Goal: Information Seeking & Learning: Learn about a topic

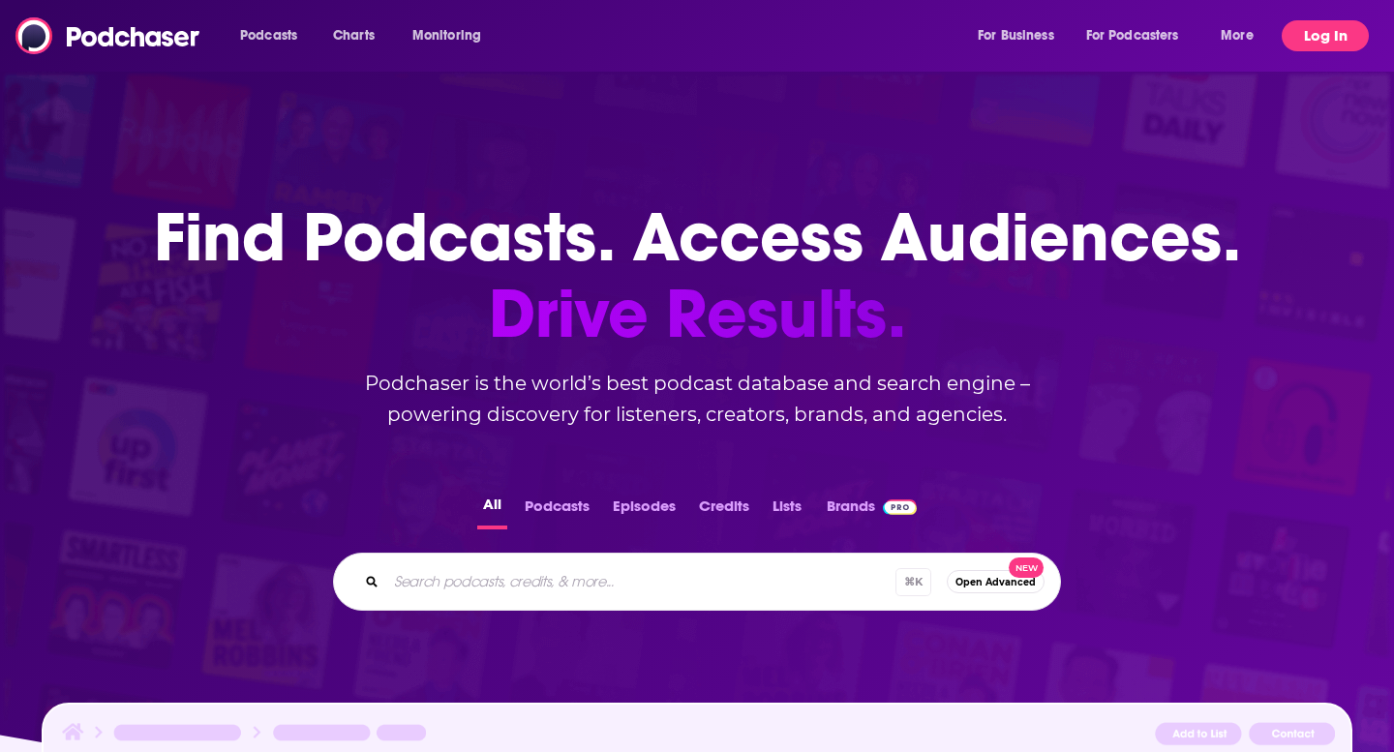
click at [1302, 46] on button "Log In" at bounding box center [1325, 35] width 87 height 31
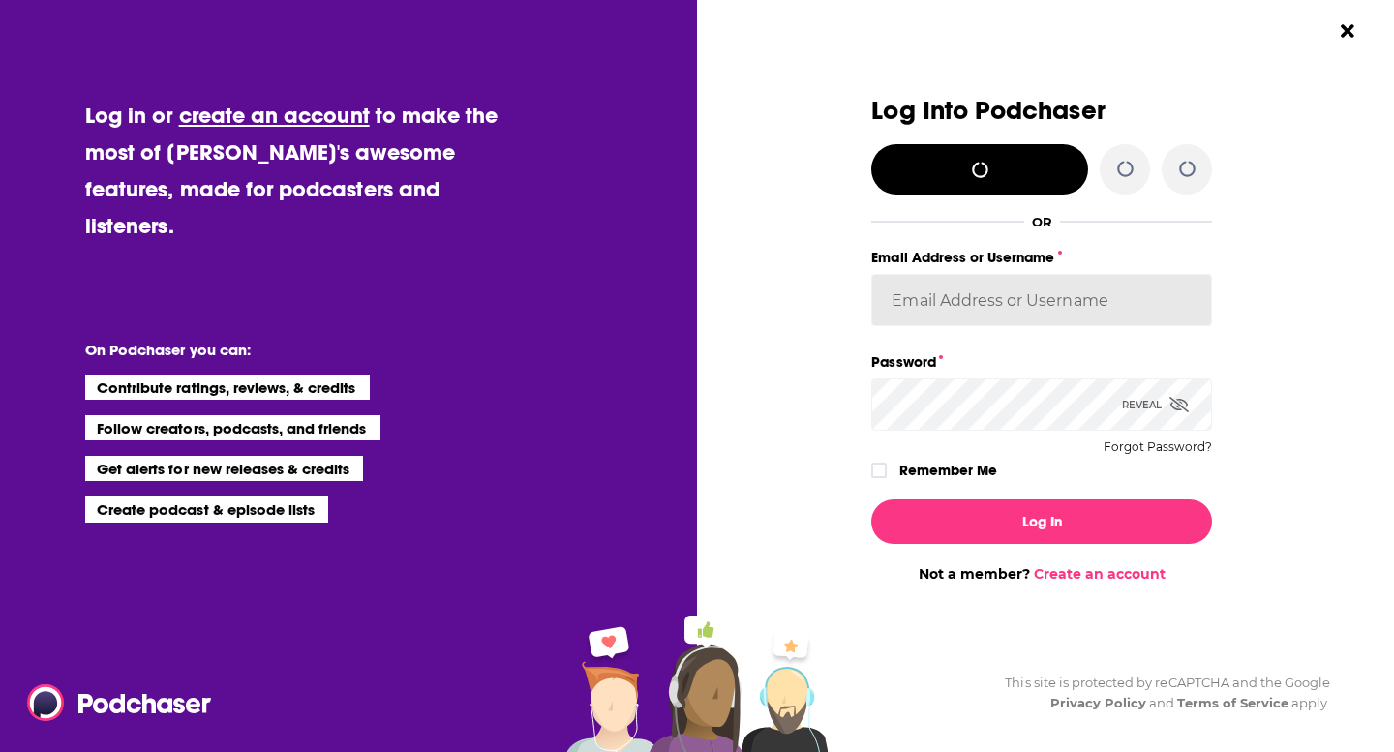
type input "[PERSON_NAME][EMAIL_ADDRESS][PERSON_NAME][DOMAIN_NAME]"
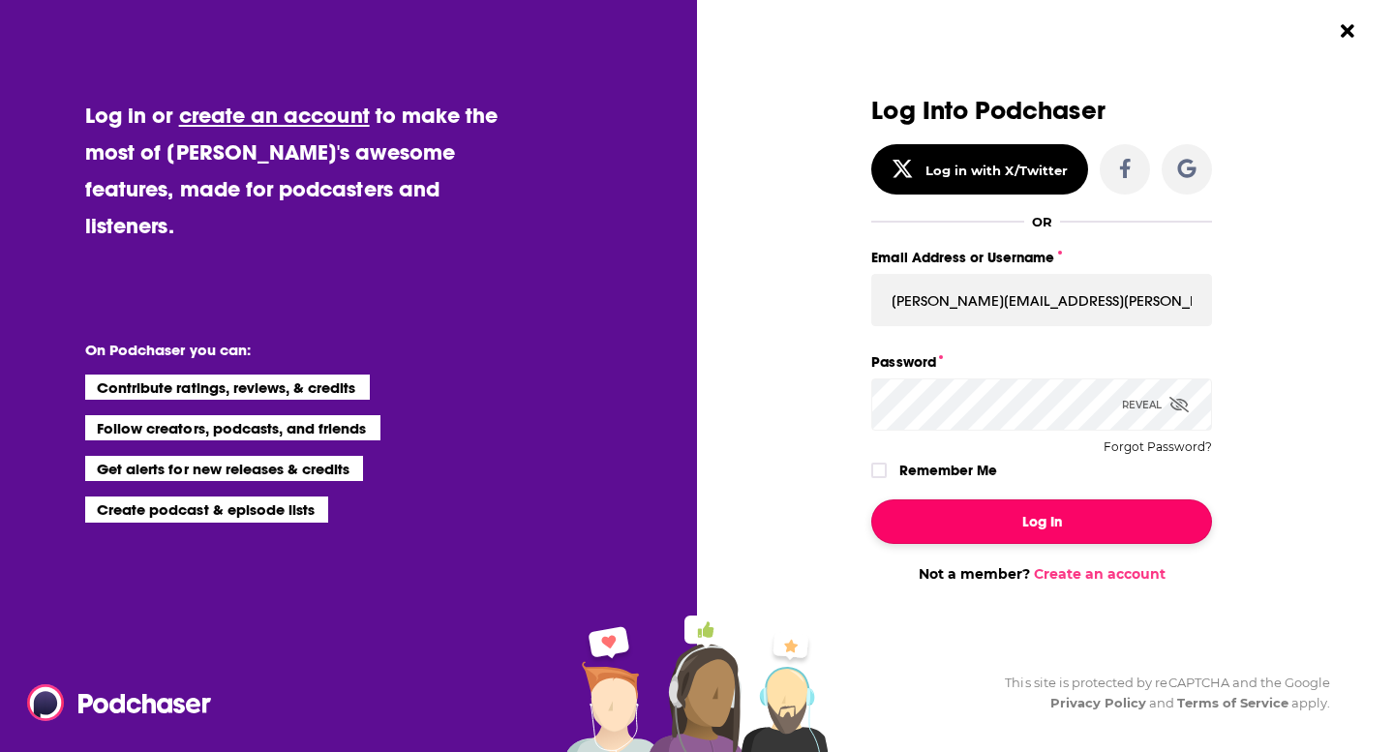
click at [1004, 514] on button "Log In" at bounding box center [1041, 521] width 341 height 45
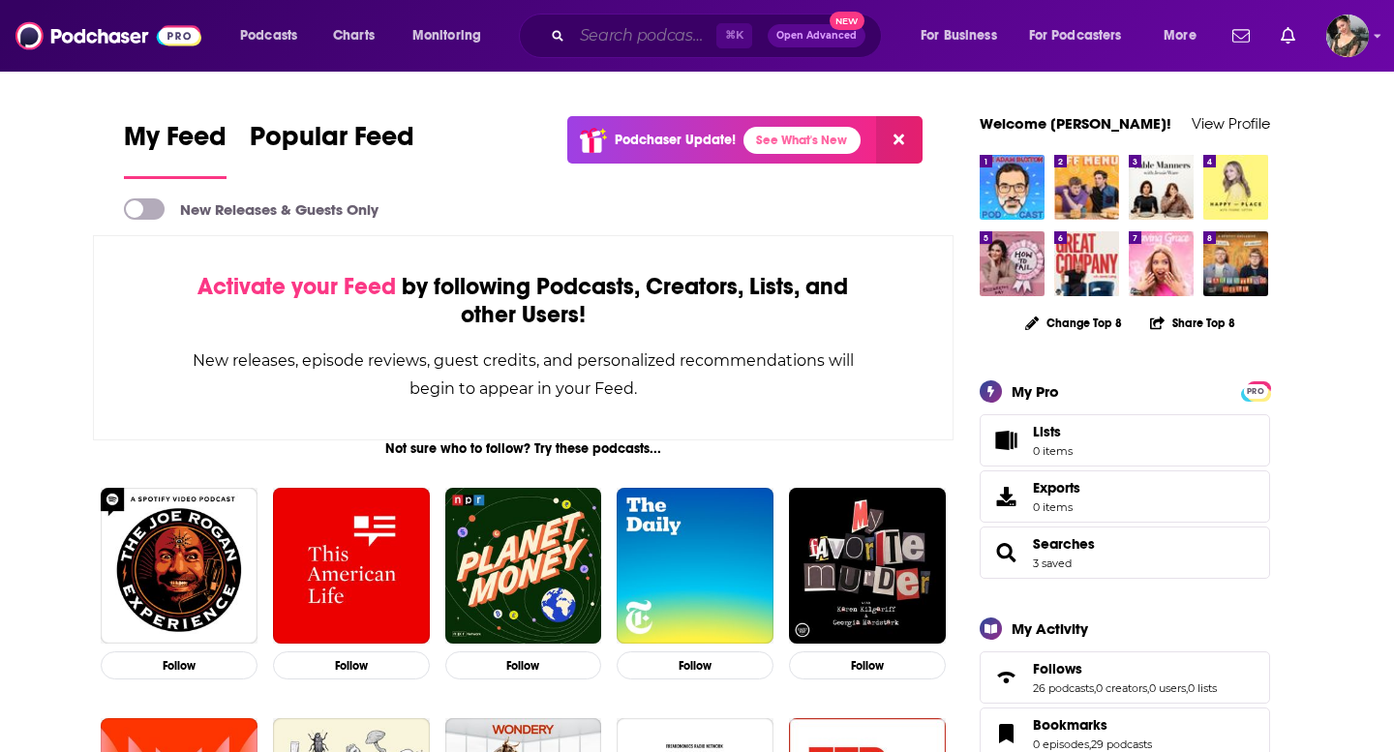
click at [656, 36] on input "Search podcasts, credits, & more..." at bounding box center [644, 35] width 144 height 31
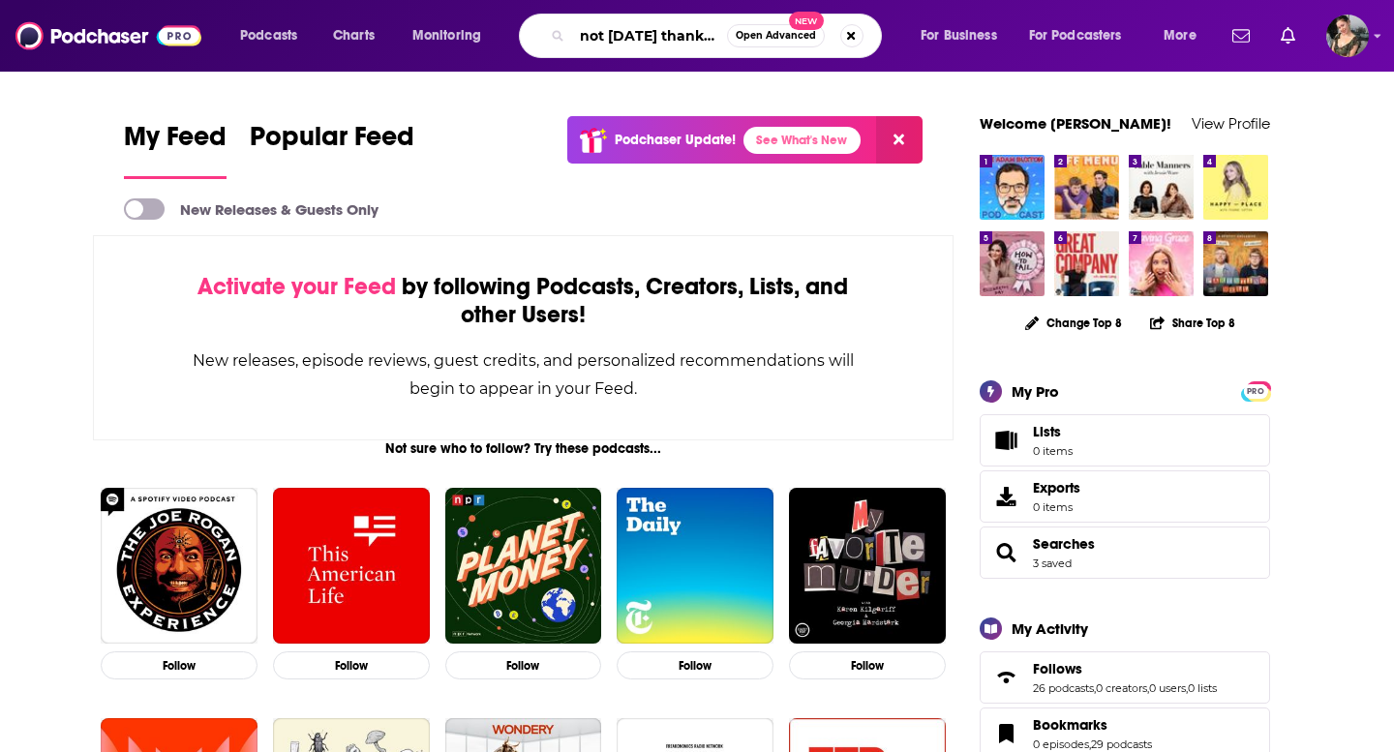
scroll to position [0, 7]
type input "not [DATE] thank you"
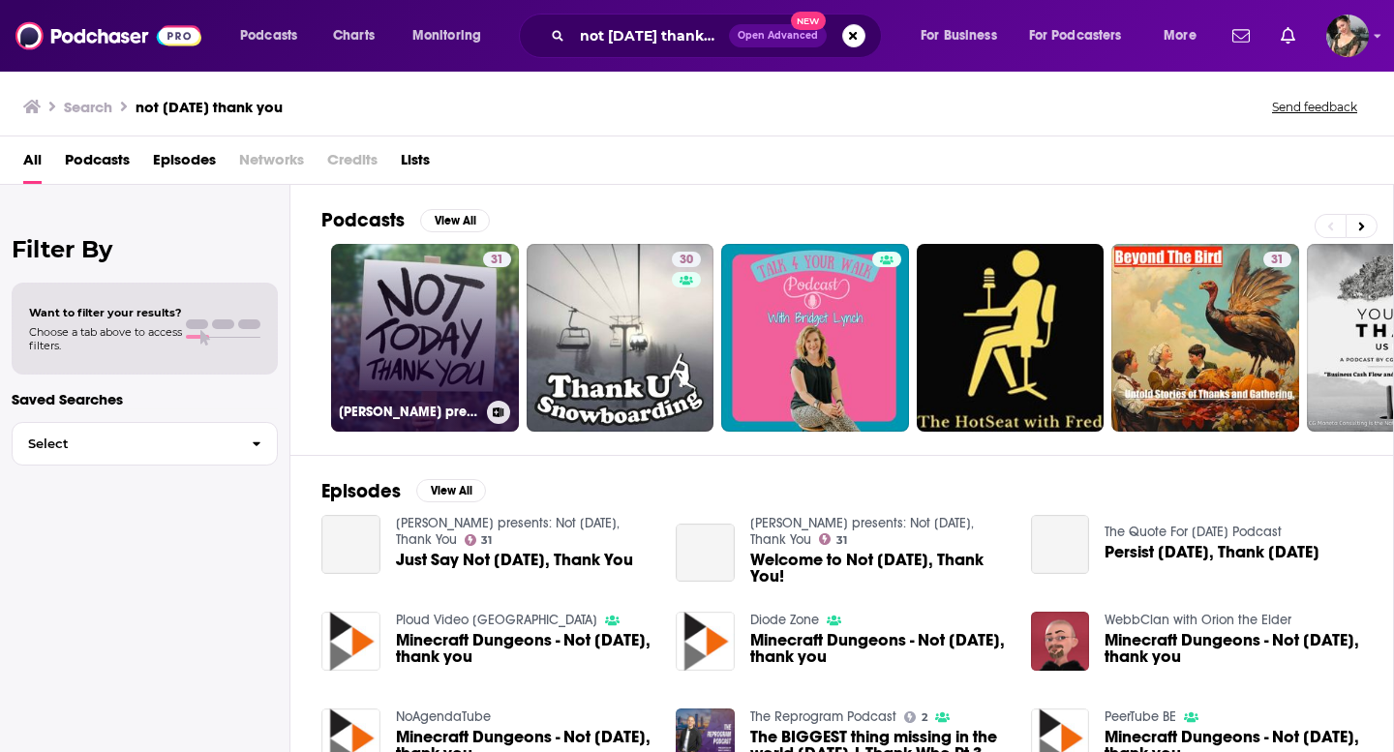
click at [468, 323] on link "31 [PERSON_NAME] presents: Not [DATE], Thank You" at bounding box center [425, 338] width 188 height 188
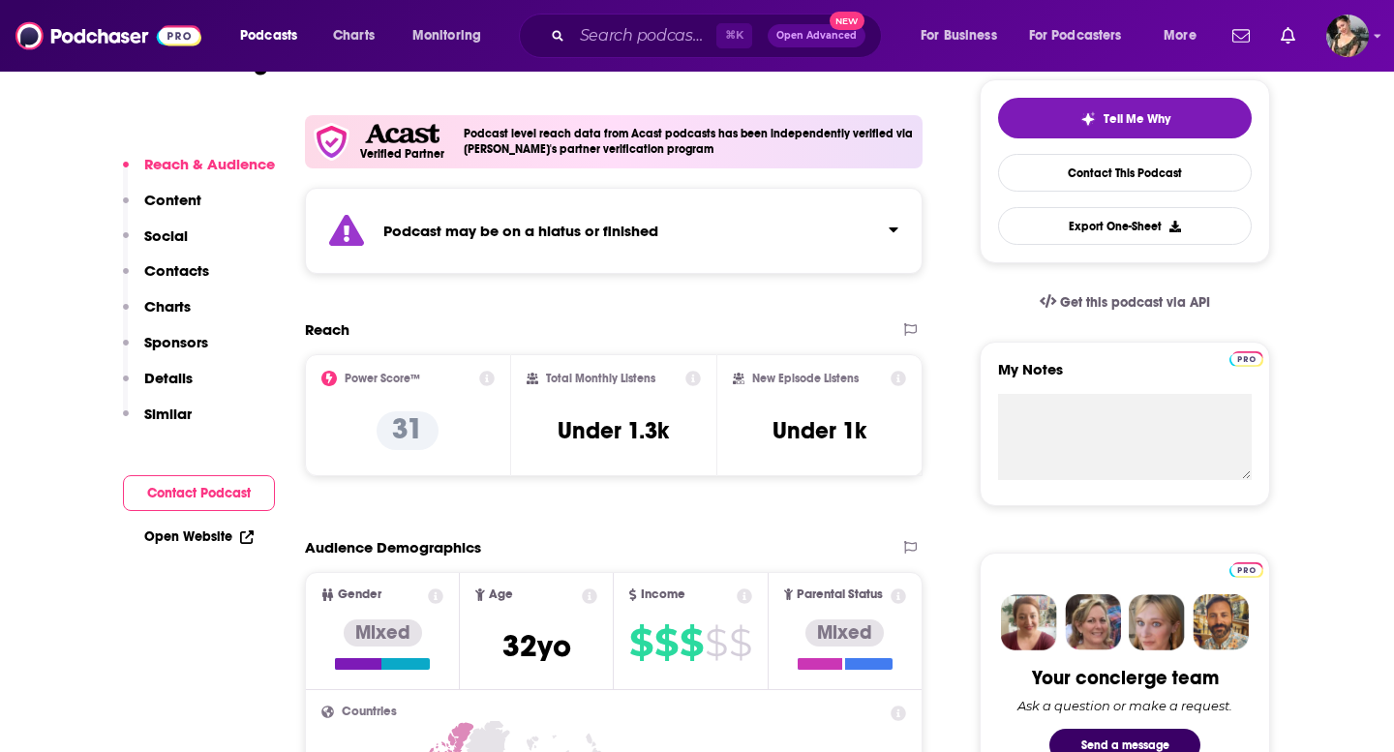
scroll to position [441, 0]
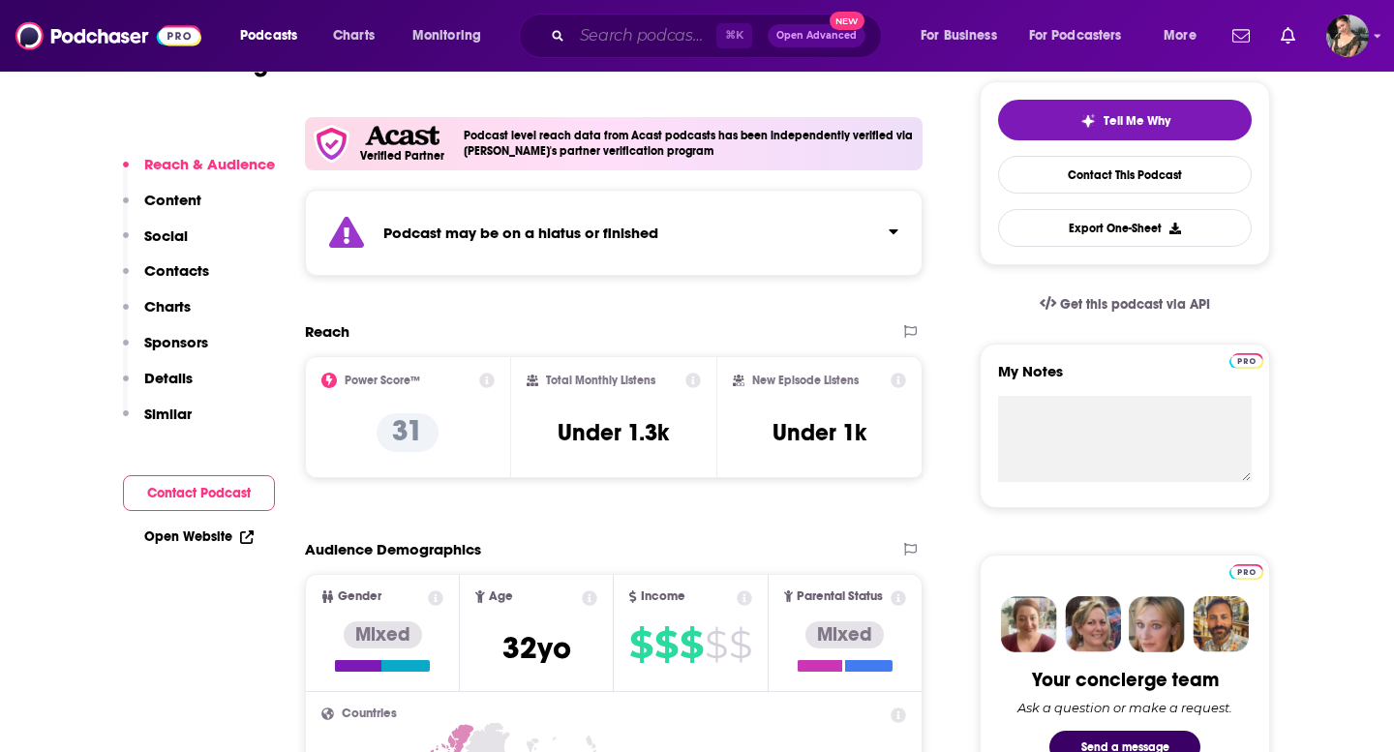
click at [681, 37] on input "Search podcasts, credits, & more..." at bounding box center [644, 35] width 144 height 31
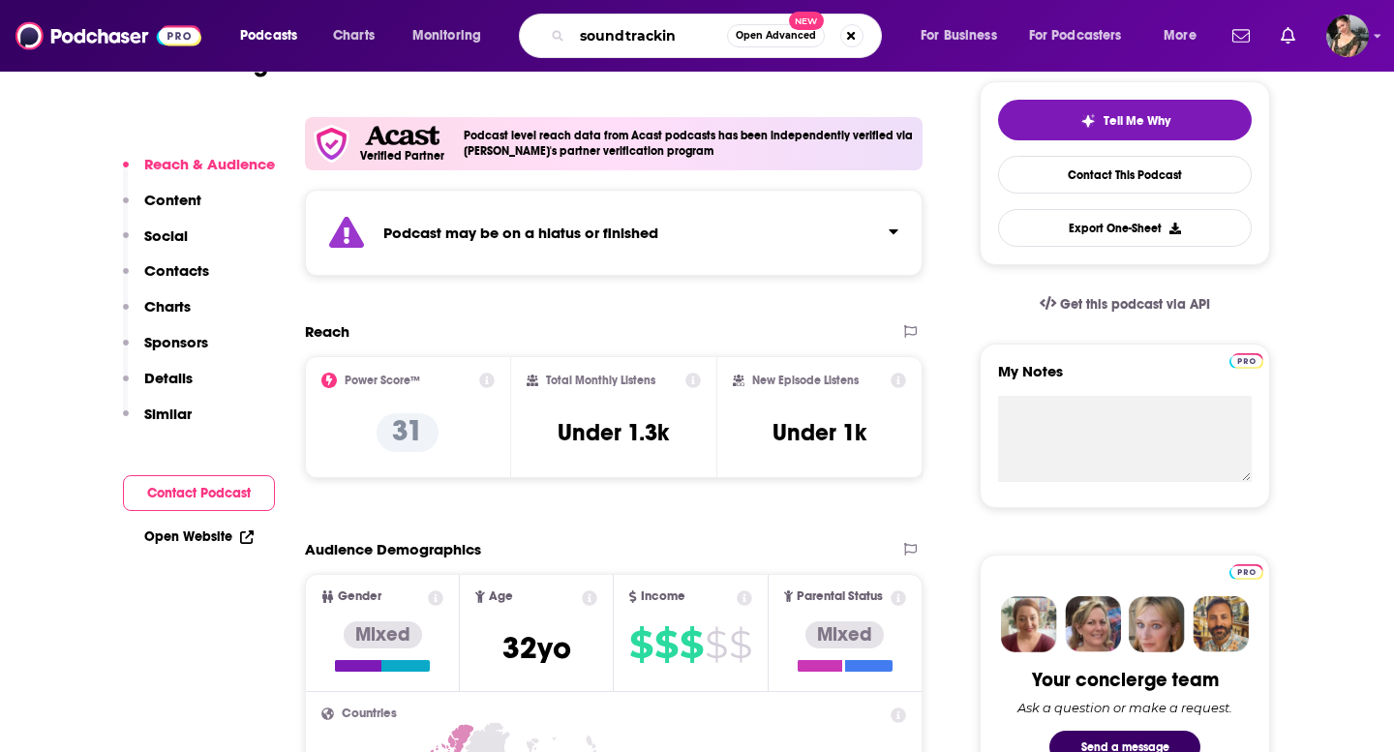
type input "soundtracking"
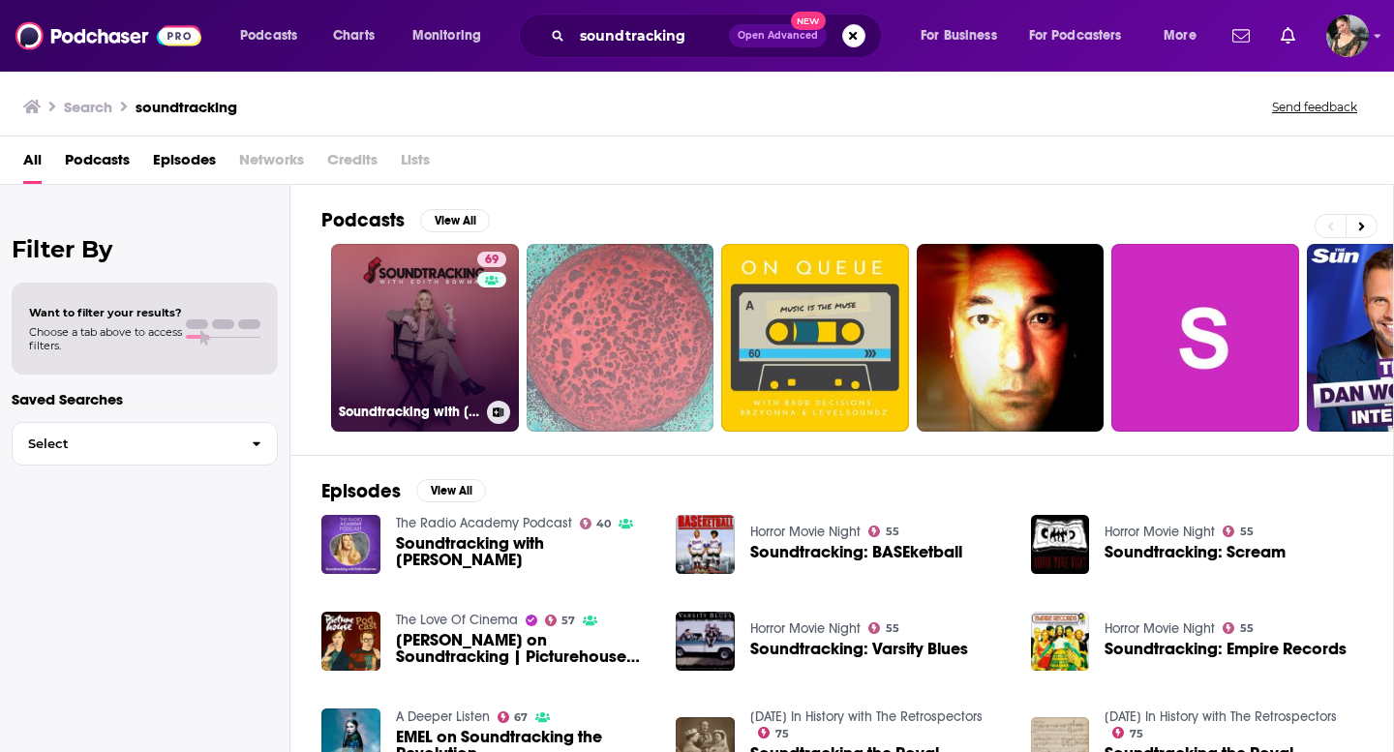
click at [437, 312] on link "69 Soundtracking with [PERSON_NAME]" at bounding box center [425, 338] width 188 height 188
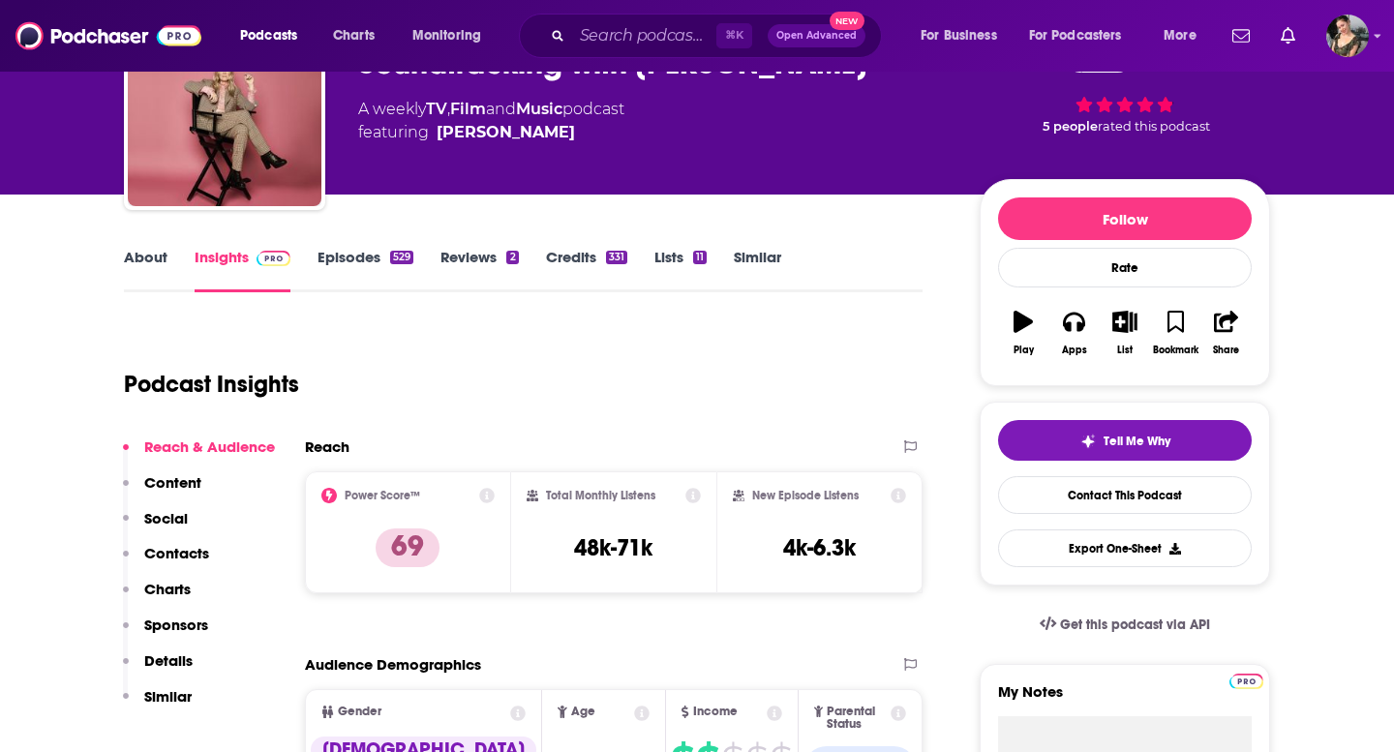
scroll to position [129, 0]
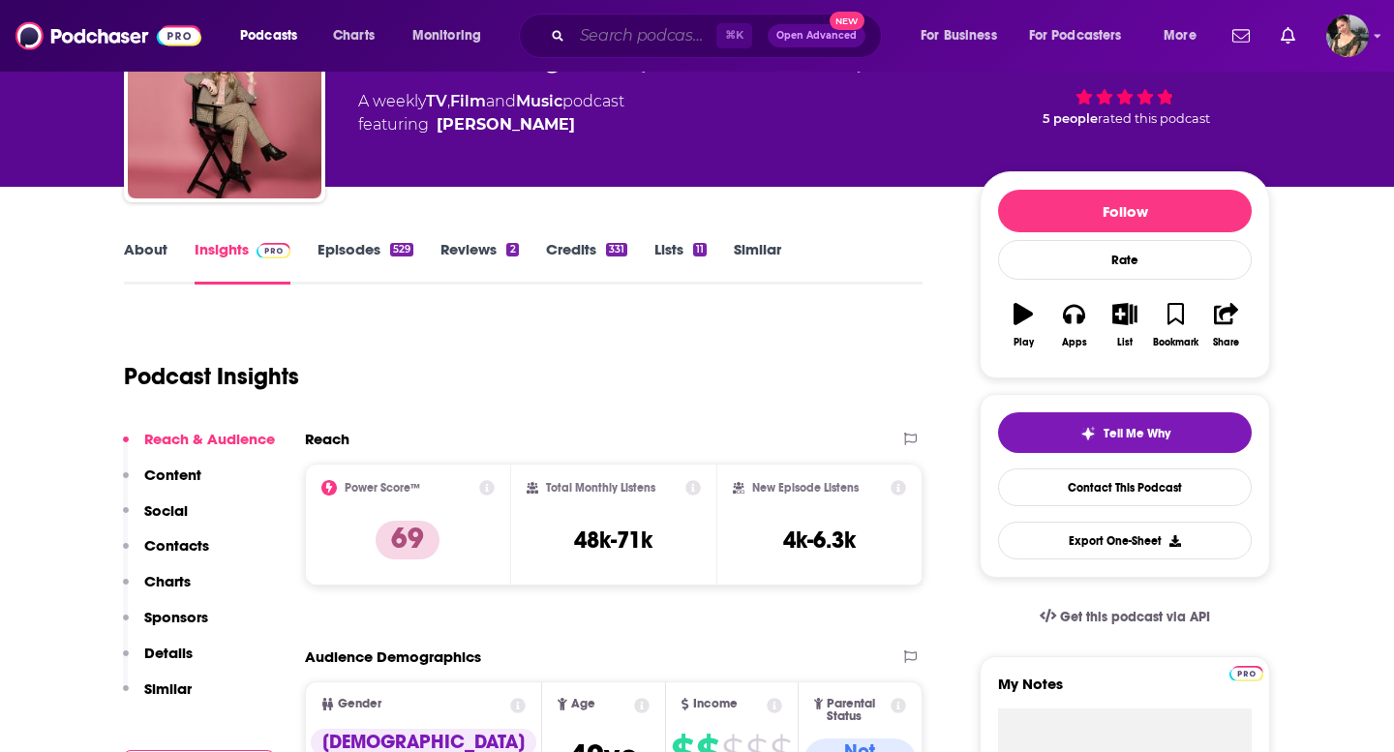
click at [645, 41] on input "Search podcasts, credits, & more..." at bounding box center [644, 35] width 144 height 31
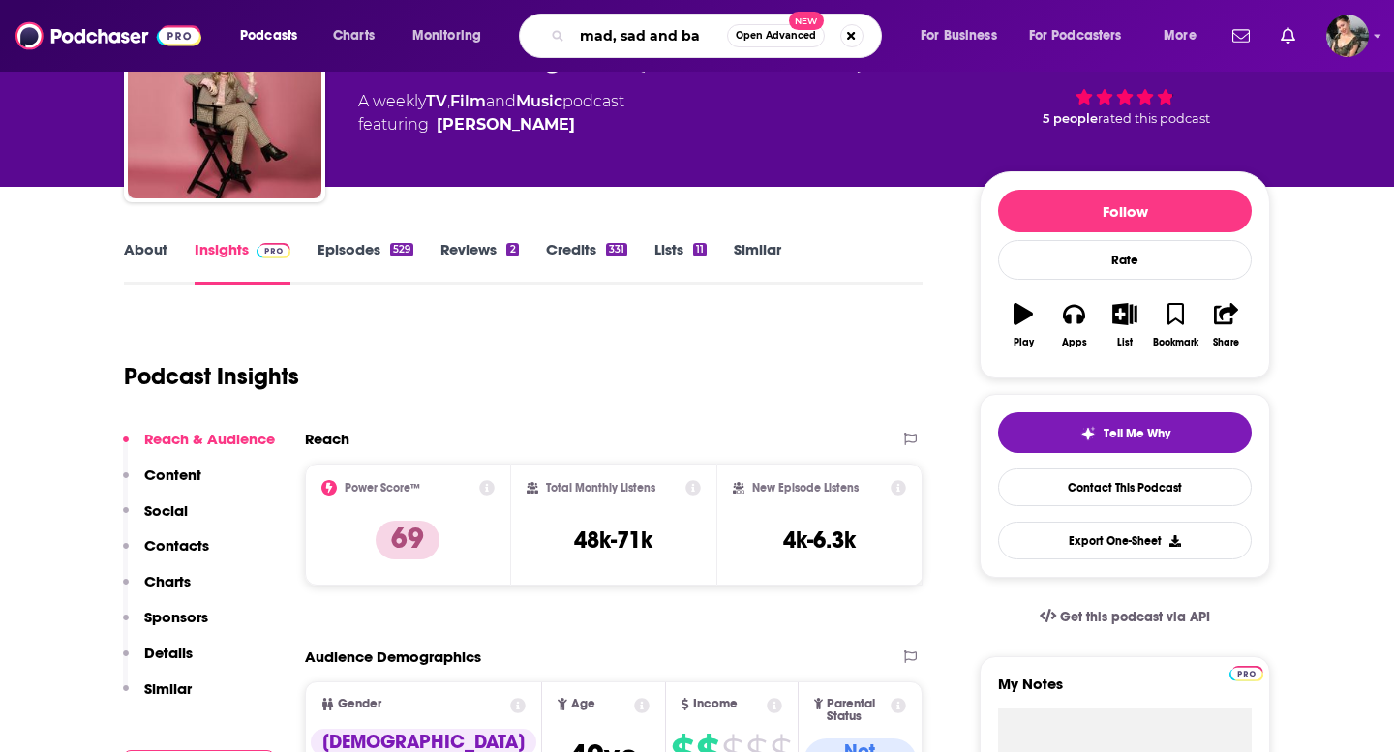
type input "mad, sad and bad"
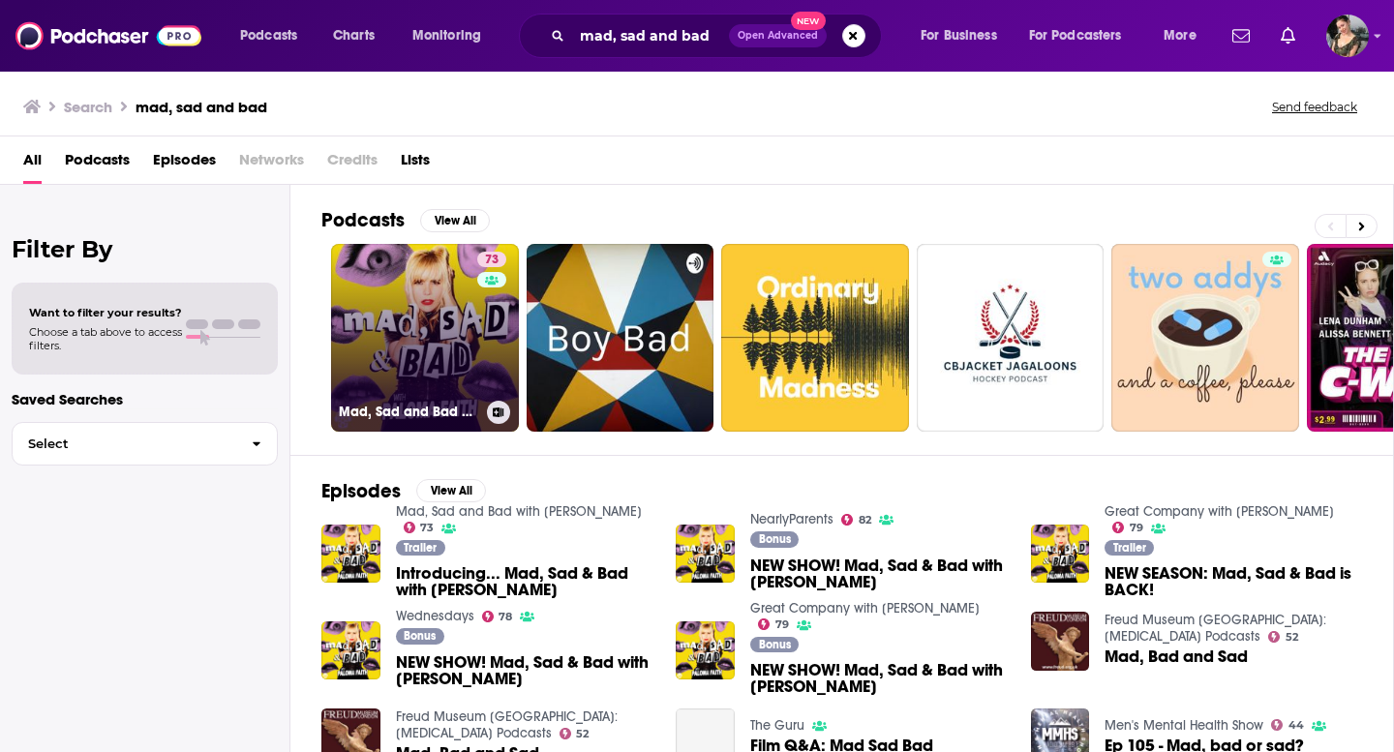
click at [412, 319] on link "73 Mad, Sad and Bad with [PERSON_NAME]" at bounding box center [425, 338] width 188 height 188
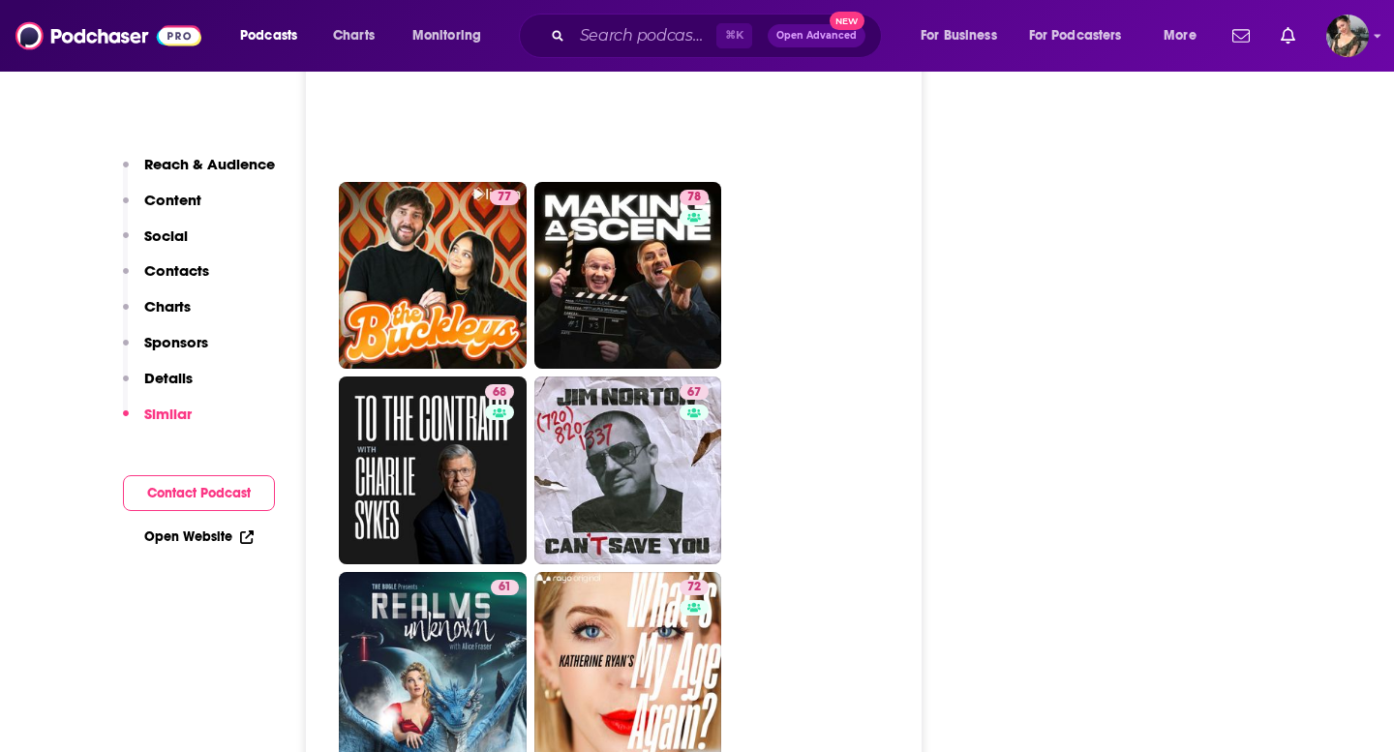
scroll to position [4960, 0]
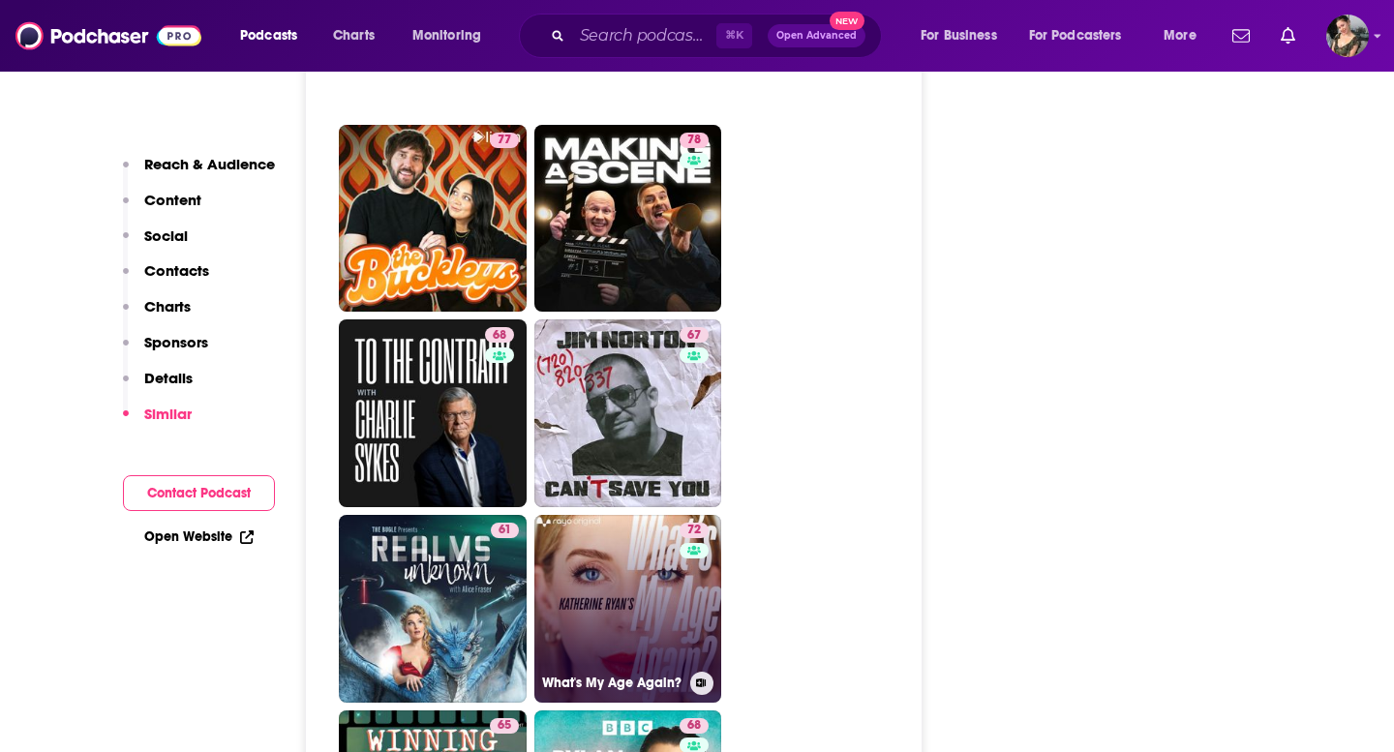
click at [655, 517] on link "72 What's My Age Again?" at bounding box center [628, 609] width 188 height 188
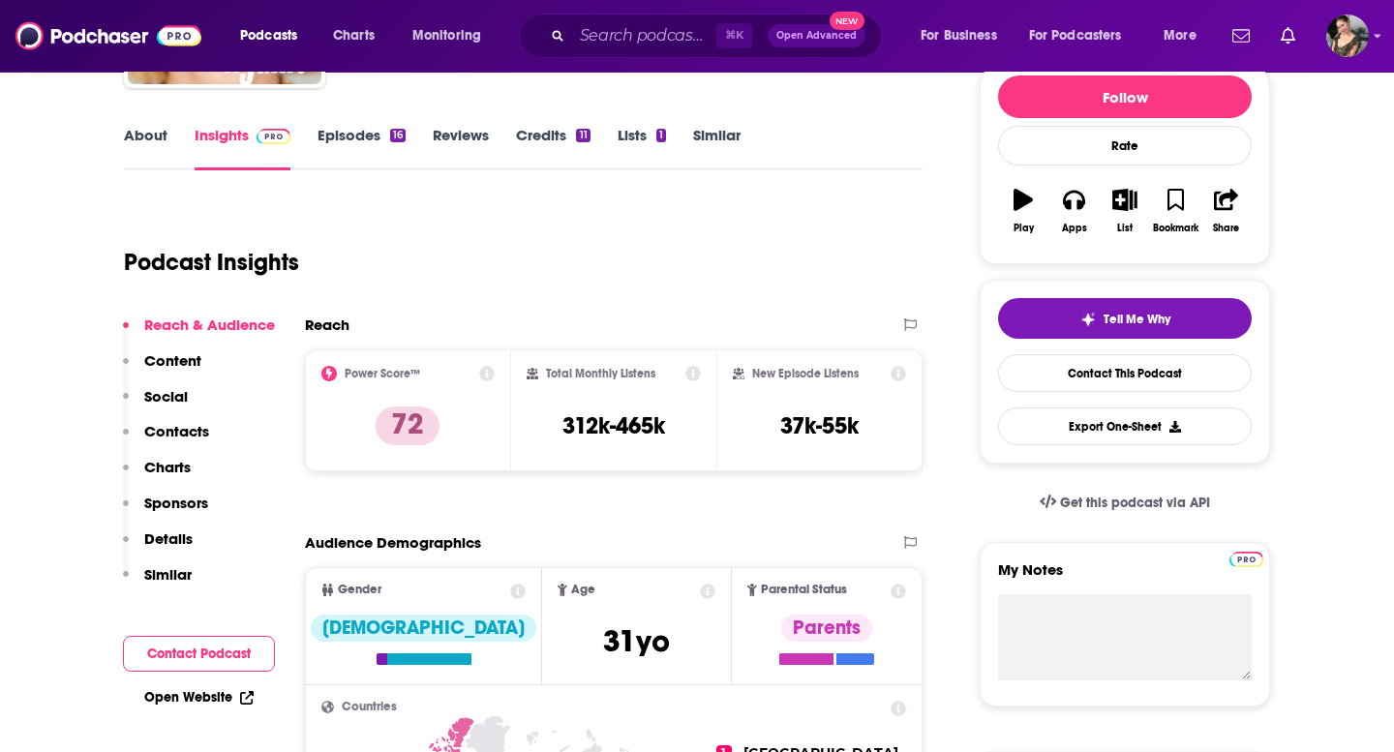
scroll to position [258, 0]
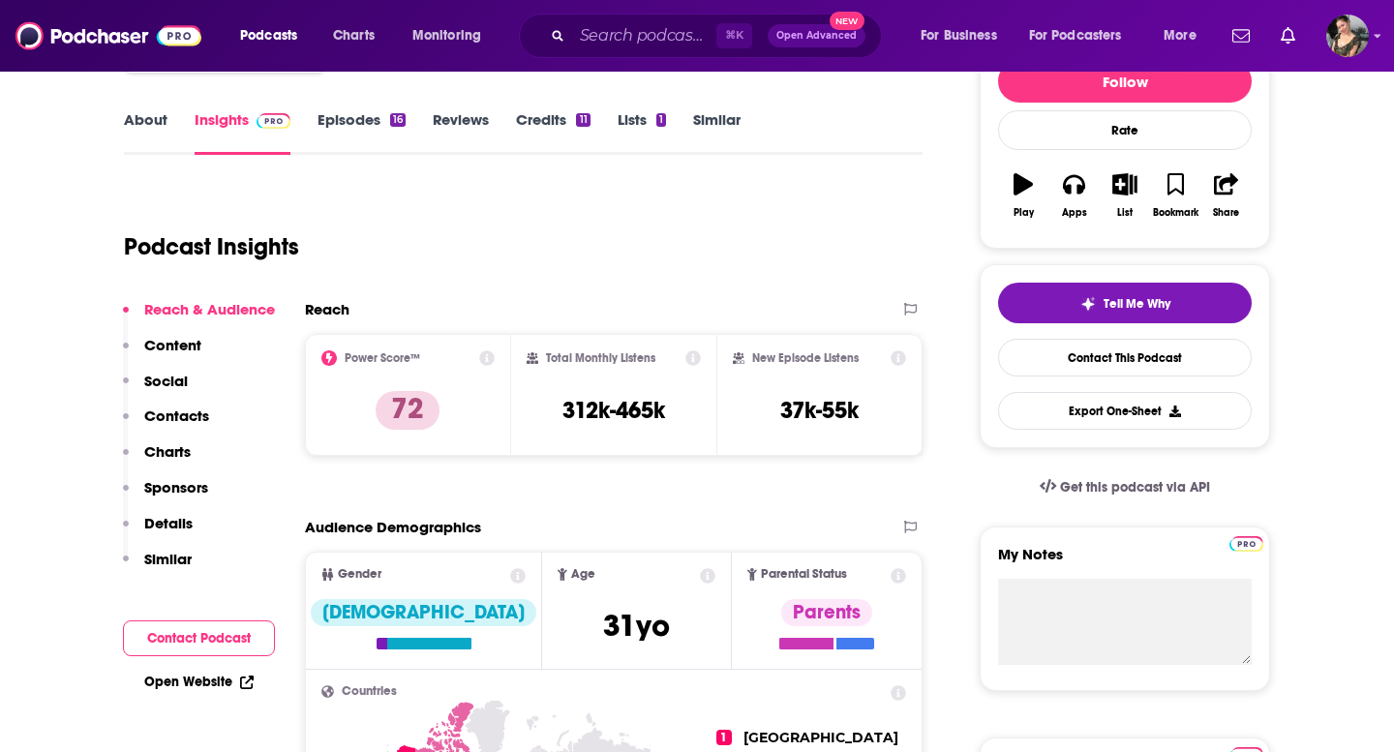
type input "[URL][DOMAIN_NAME]"
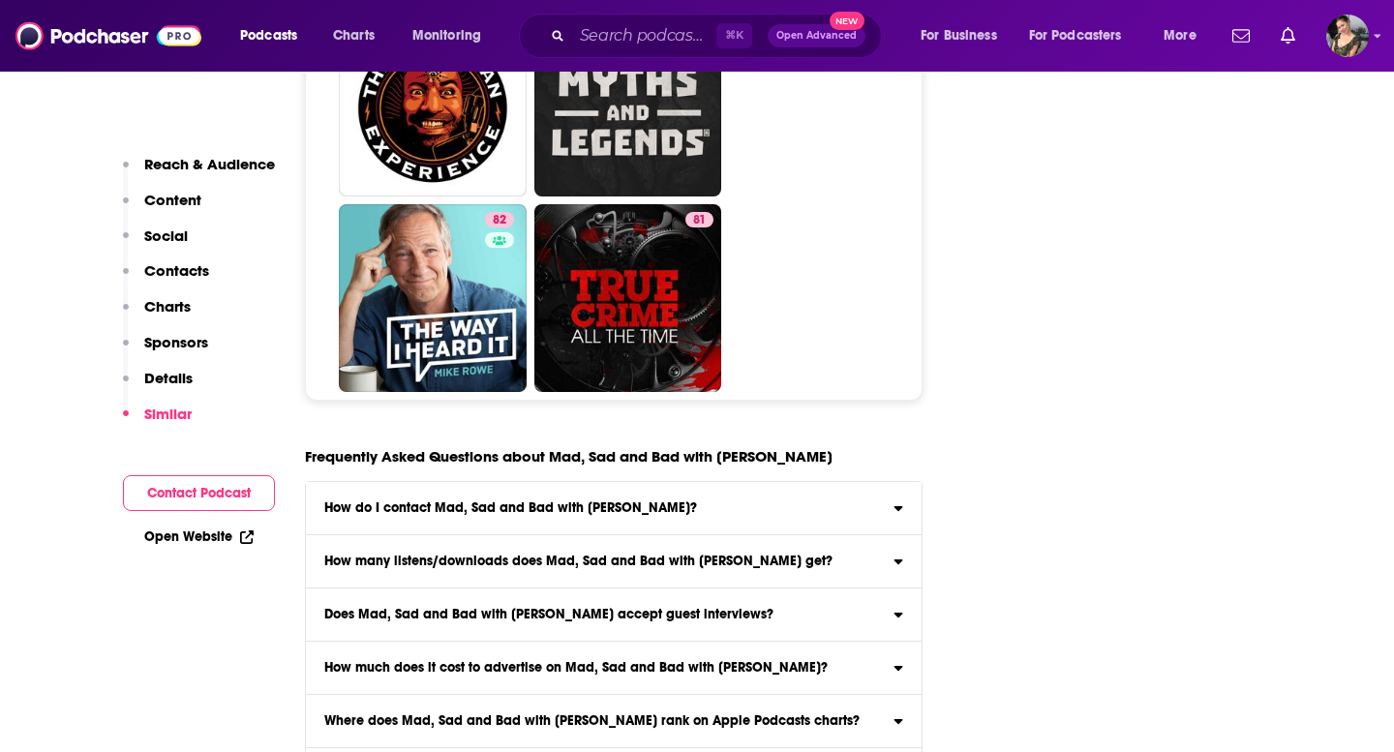
scroll to position [9709, 0]
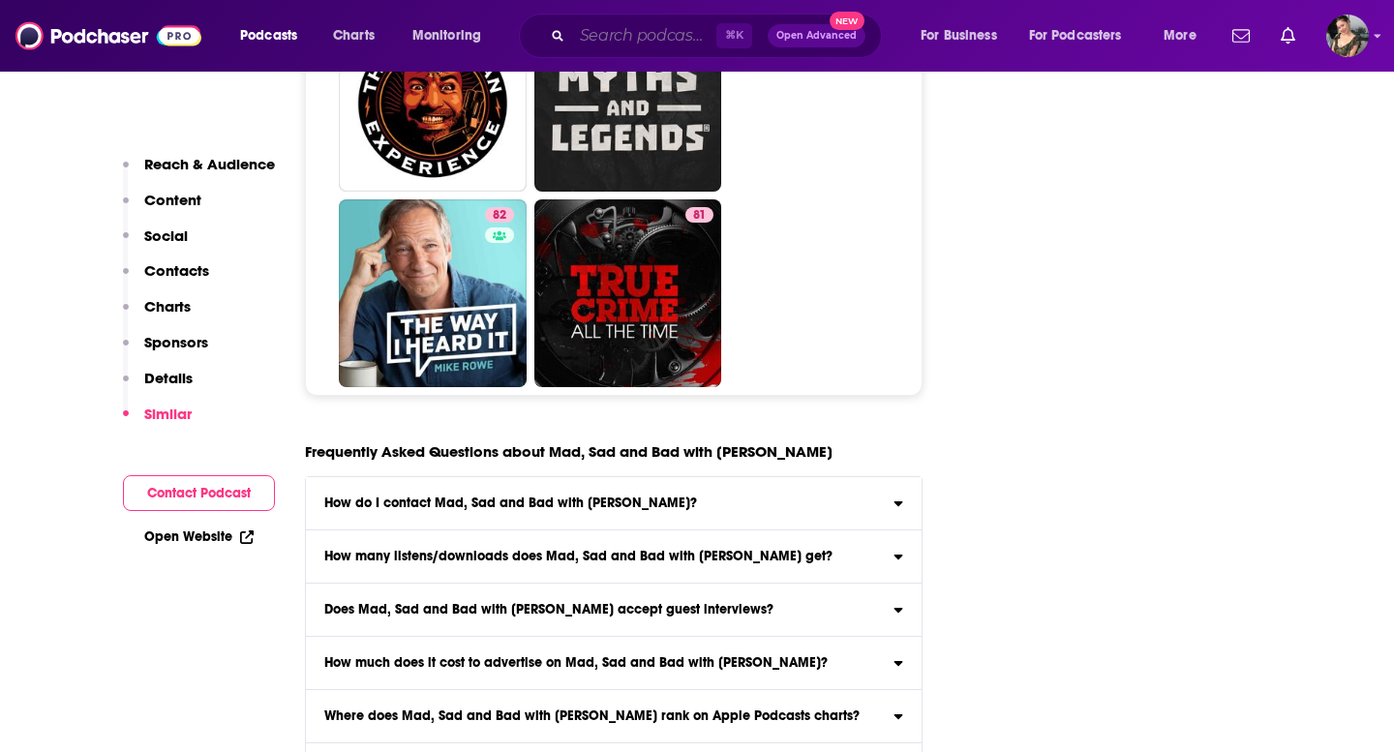
click at [612, 41] on input "Search podcasts, credits, & more..." at bounding box center [644, 35] width 144 height 31
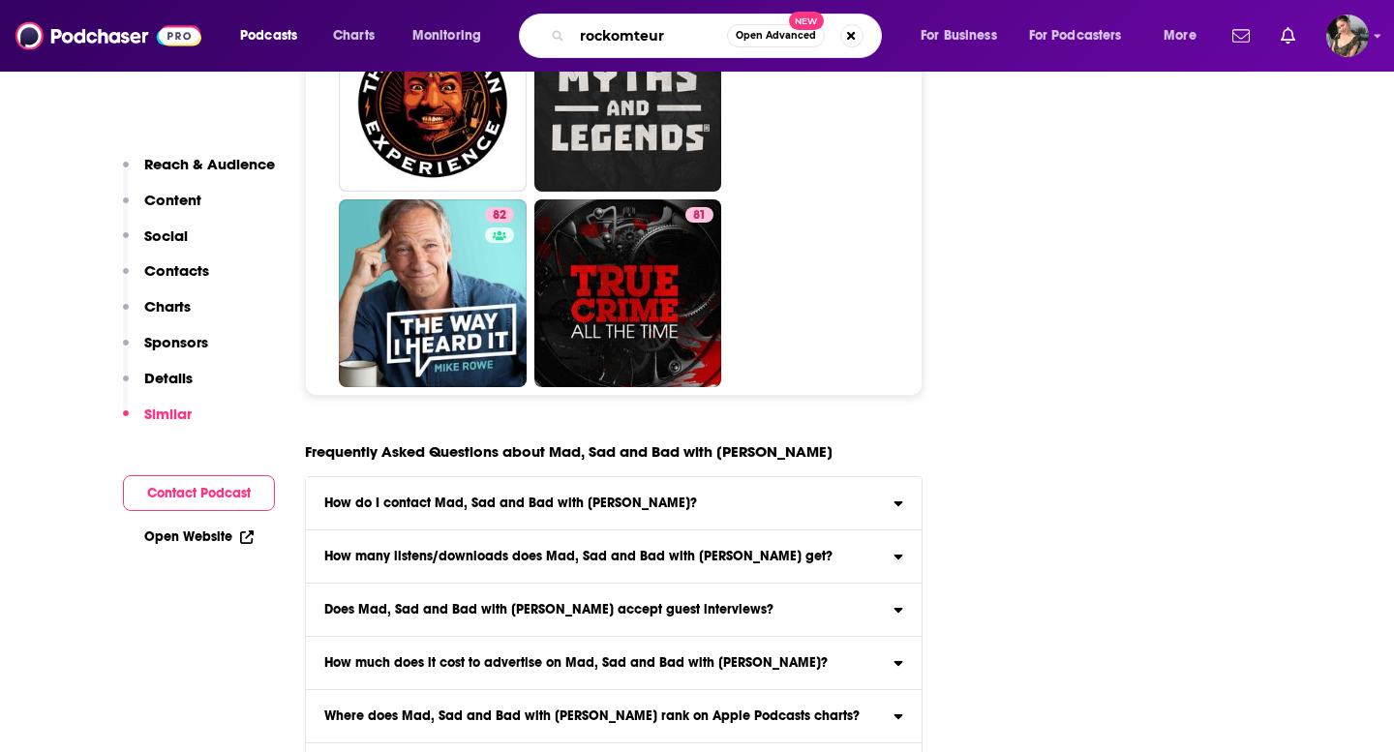
type input "rockomteurs"
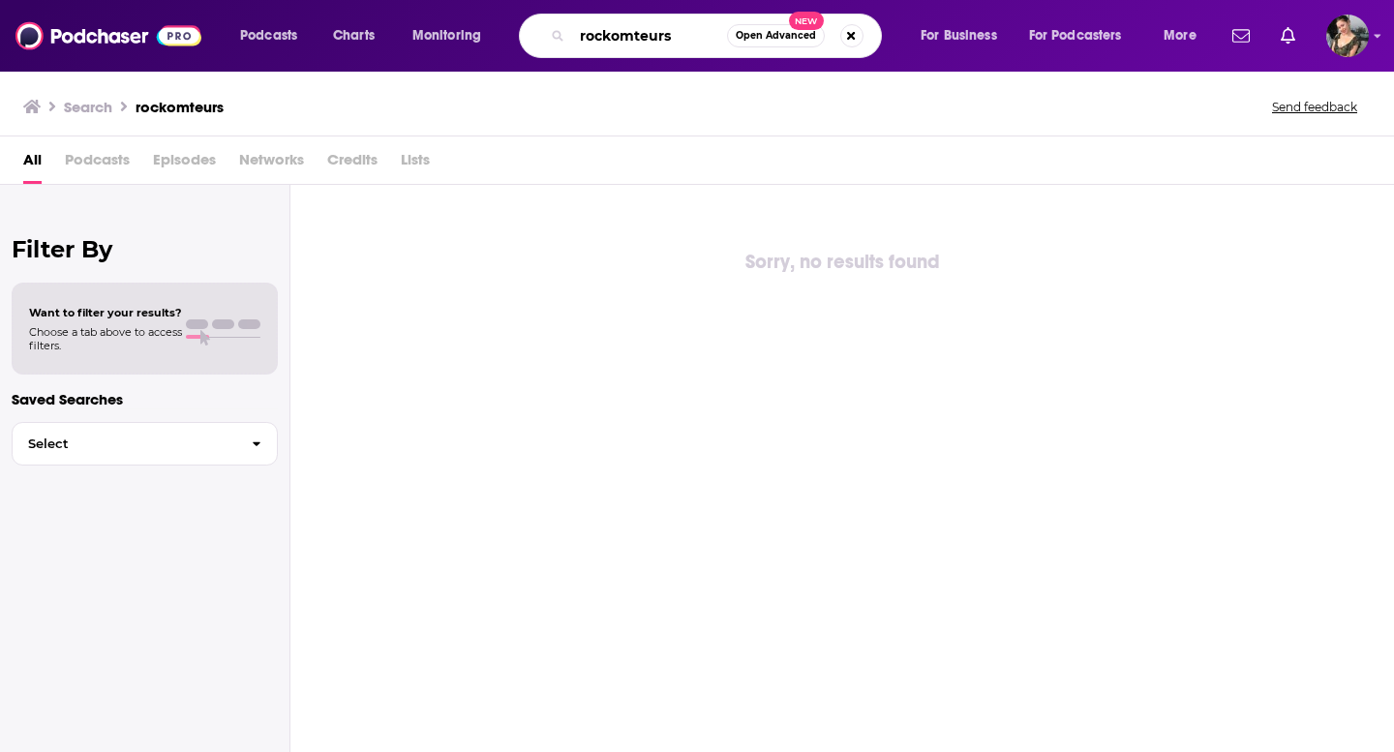
click at [632, 38] on input "rockomteurs" at bounding box center [649, 35] width 155 height 31
type input "rockonteurs"
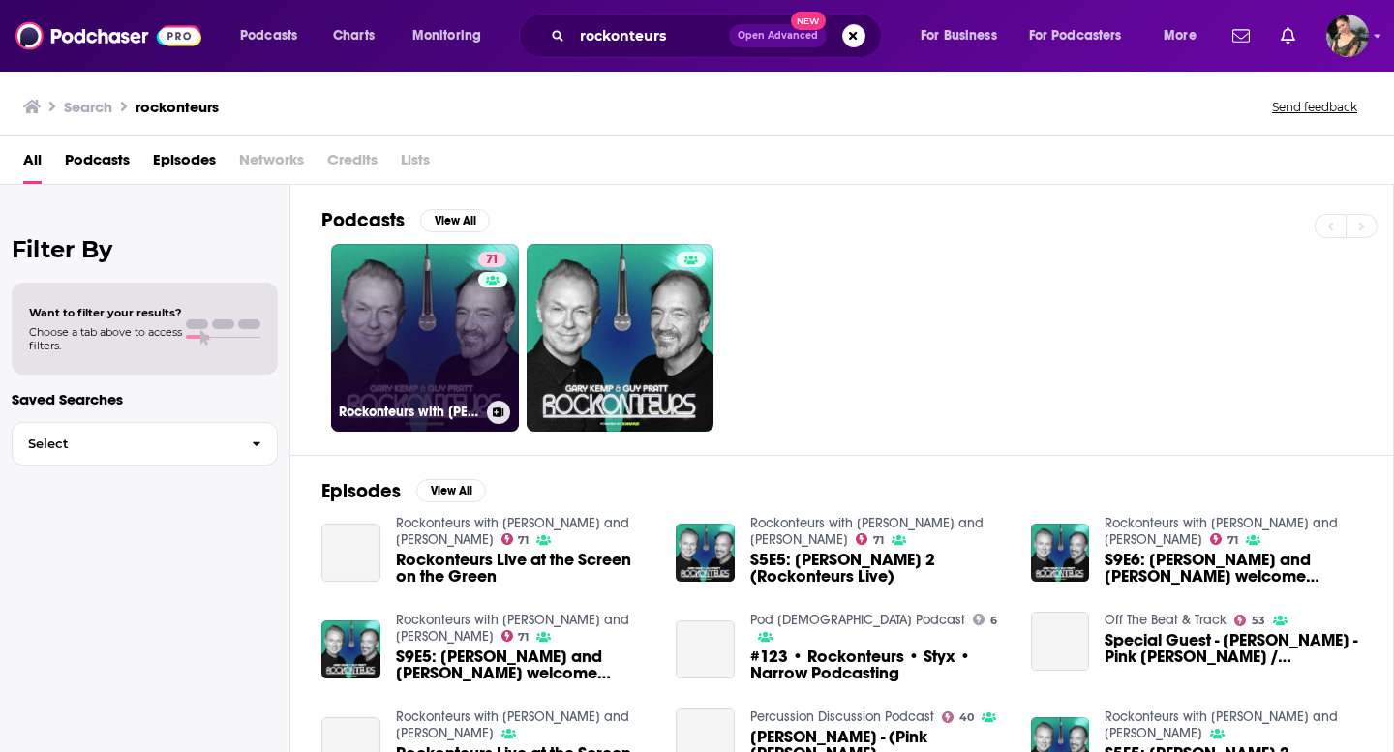
click at [415, 315] on link "71 Rockonteurs with [PERSON_NAME] and [PERSON_NAME]" at bounding box center [425, 338] width 188 height 188
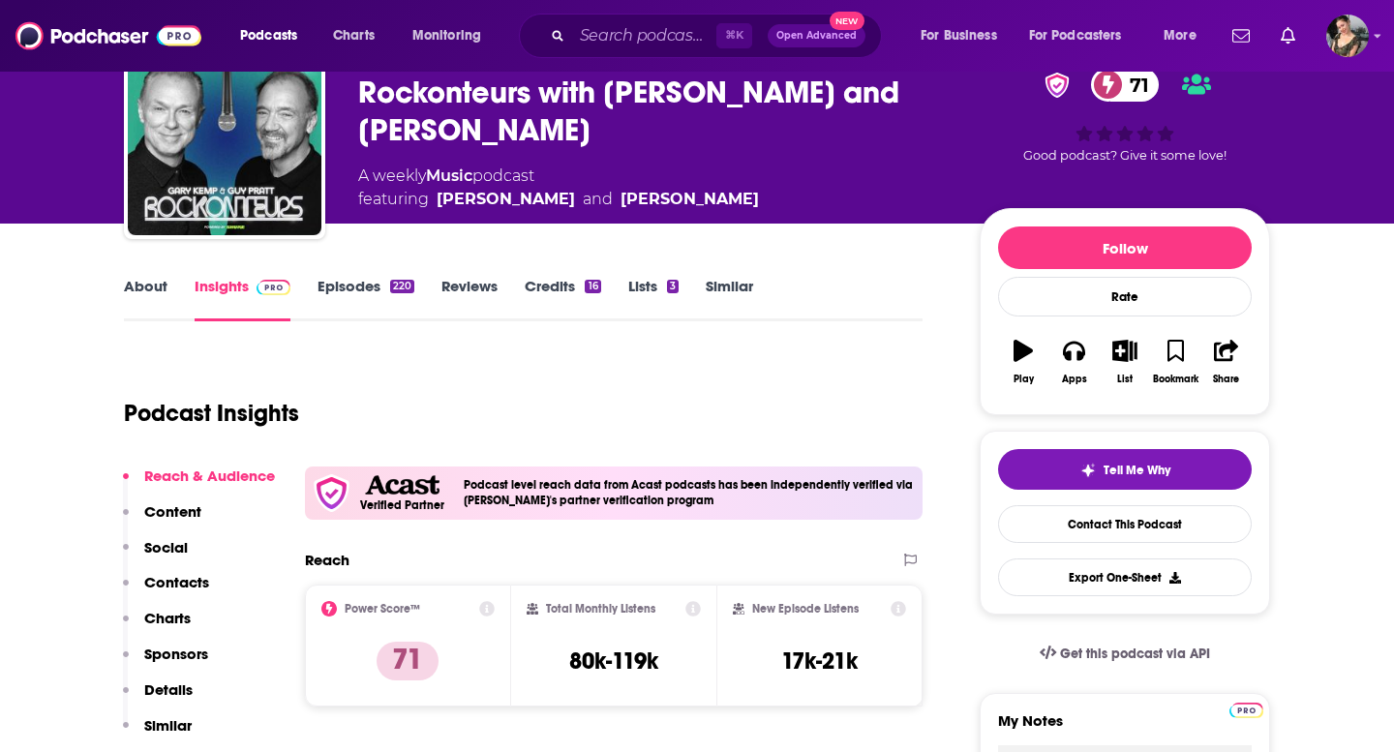
scroll to position [91, 0]
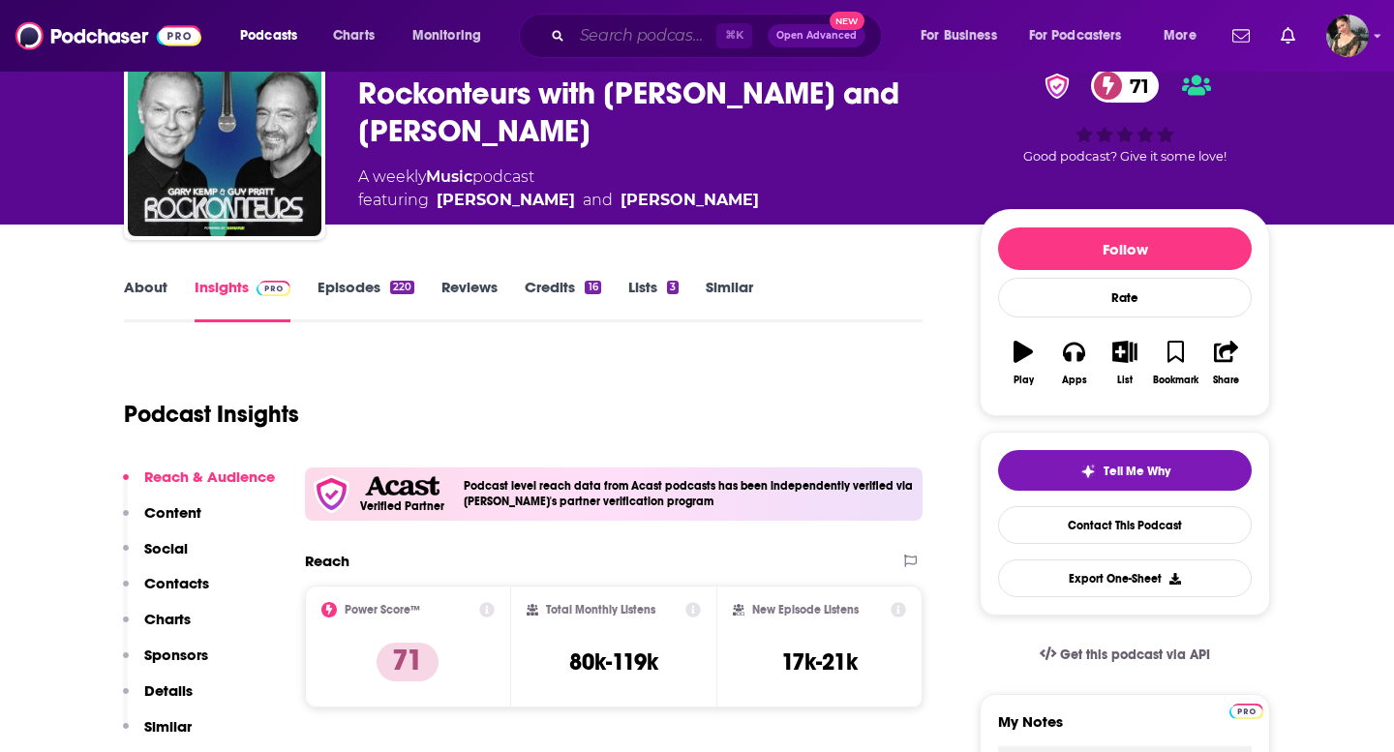
click at [665, 38] on input "Search podcasts, credits, & more..." at bounding box center [644, 35] width 144 height 31
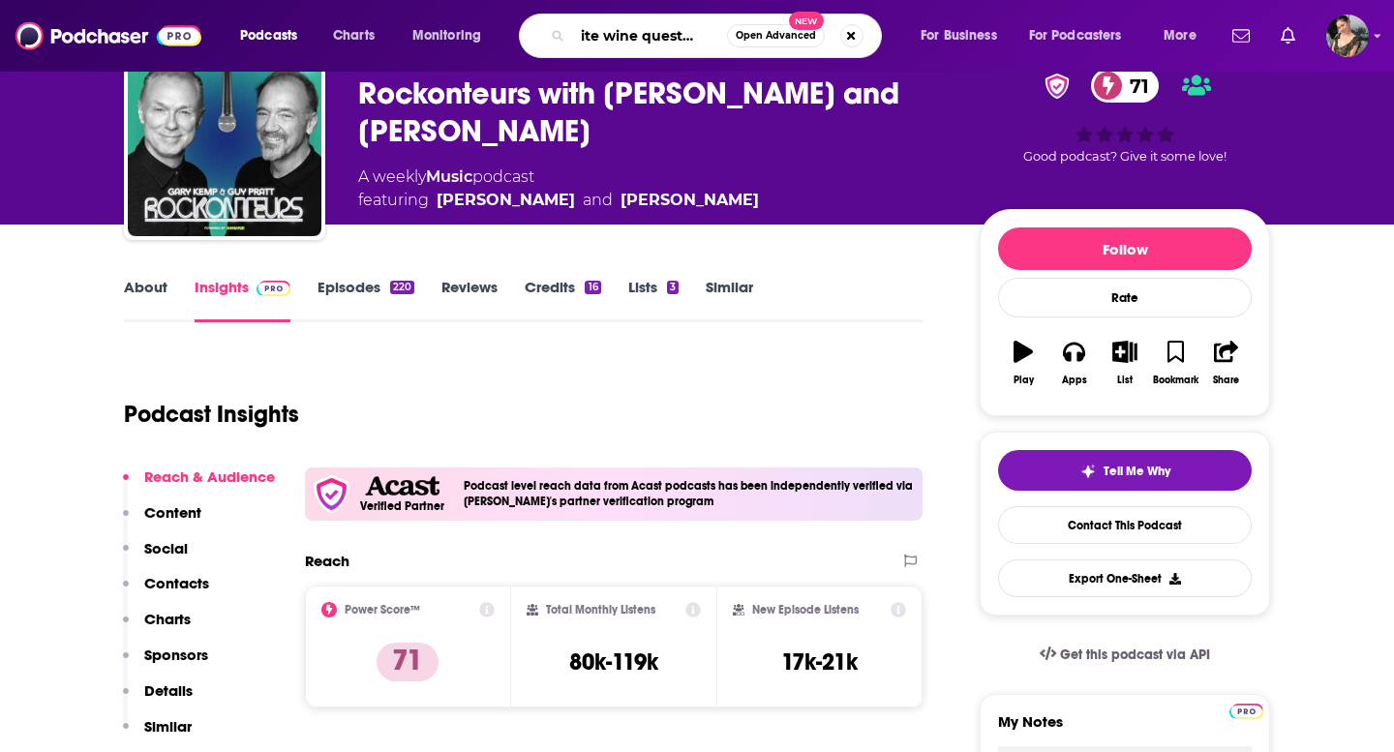
scroll to position [0, 45]
type input "white wine question time"
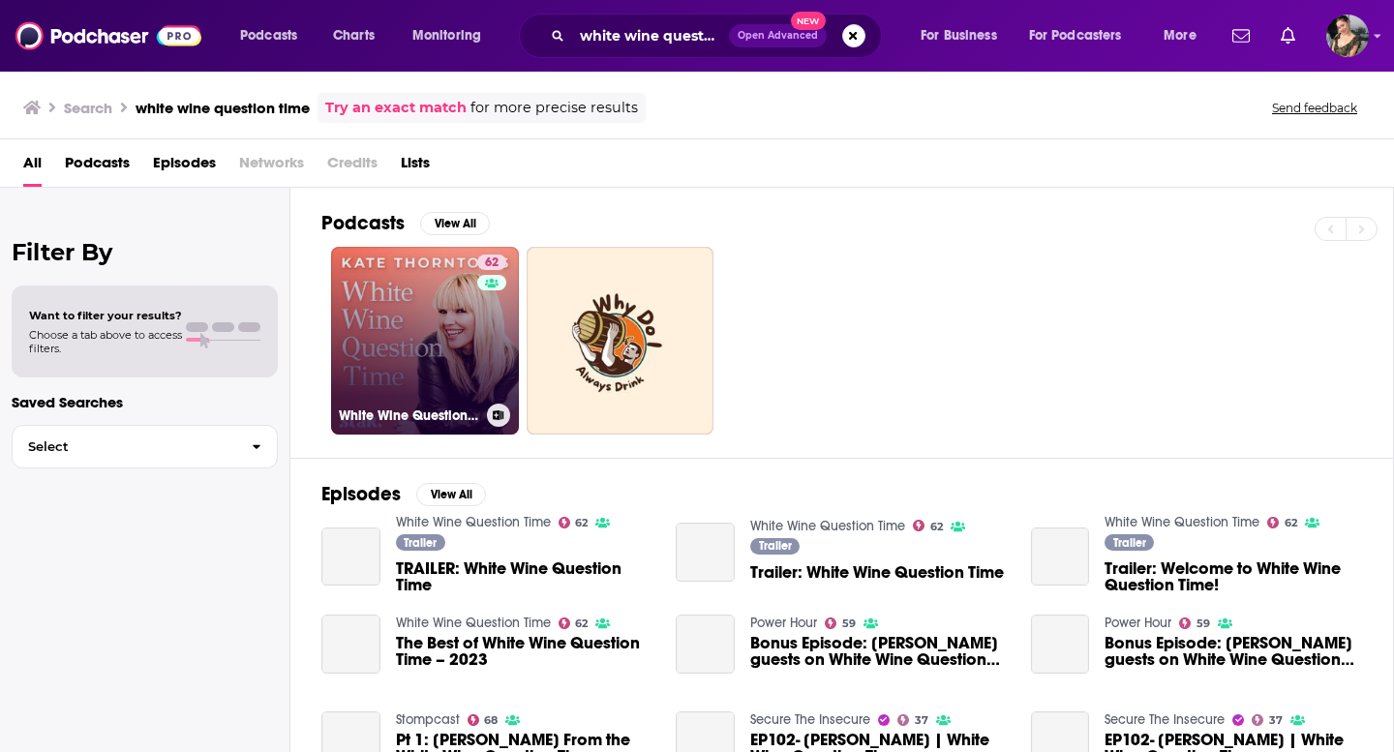
click at [434, 330] on link "62 White Wine Question Time" at bounding box center [425, 341] width 188 height 188
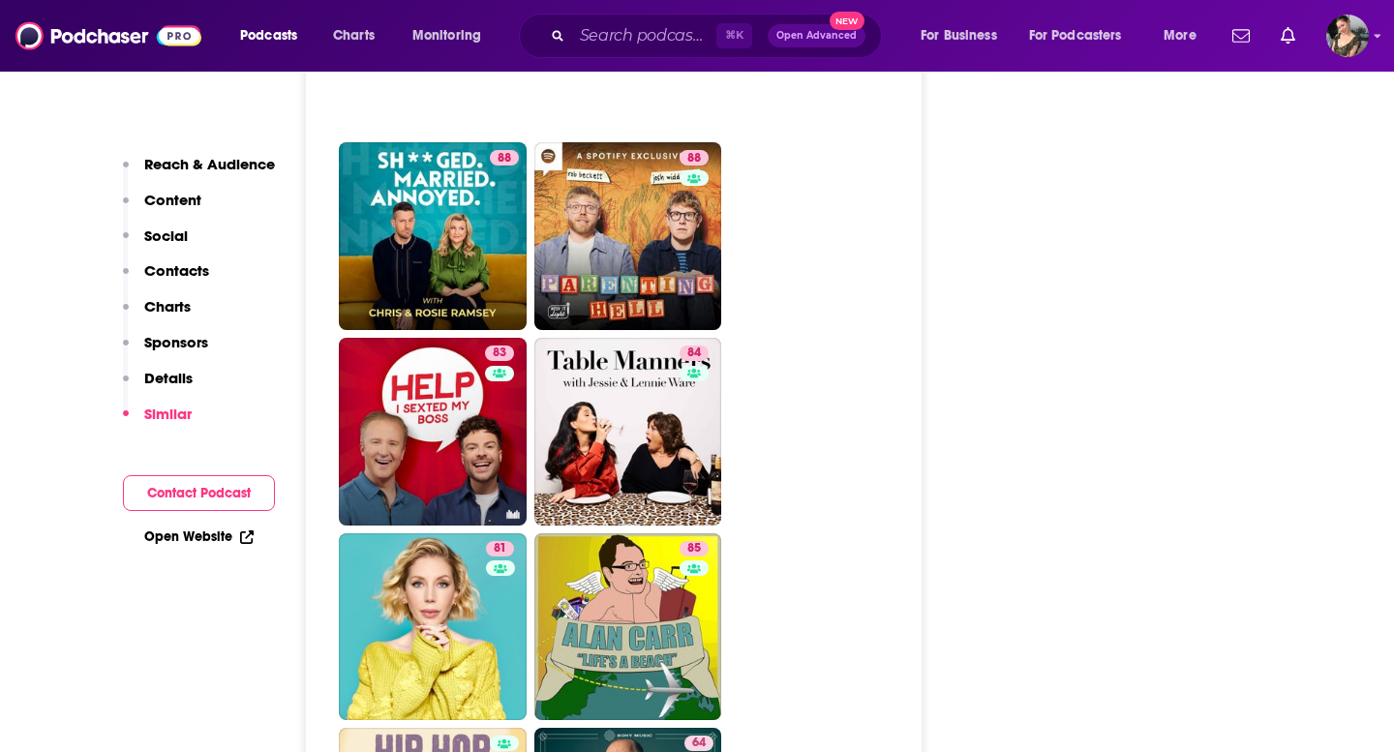
scroll to position [4519, 0]
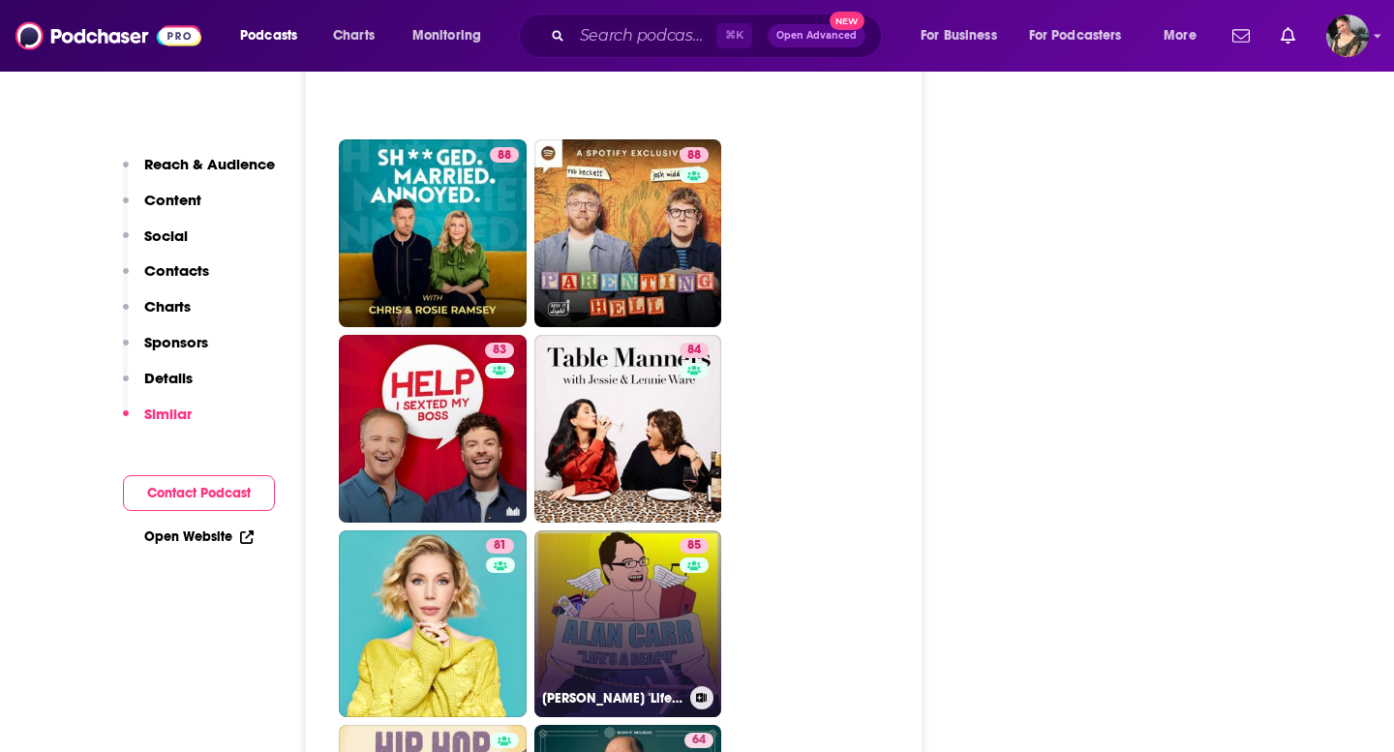
click at [652, 530] on link "85 [PERSON_NAME] 'Life's a Beach'" at bounding box center [628, 624] width 188 height 188
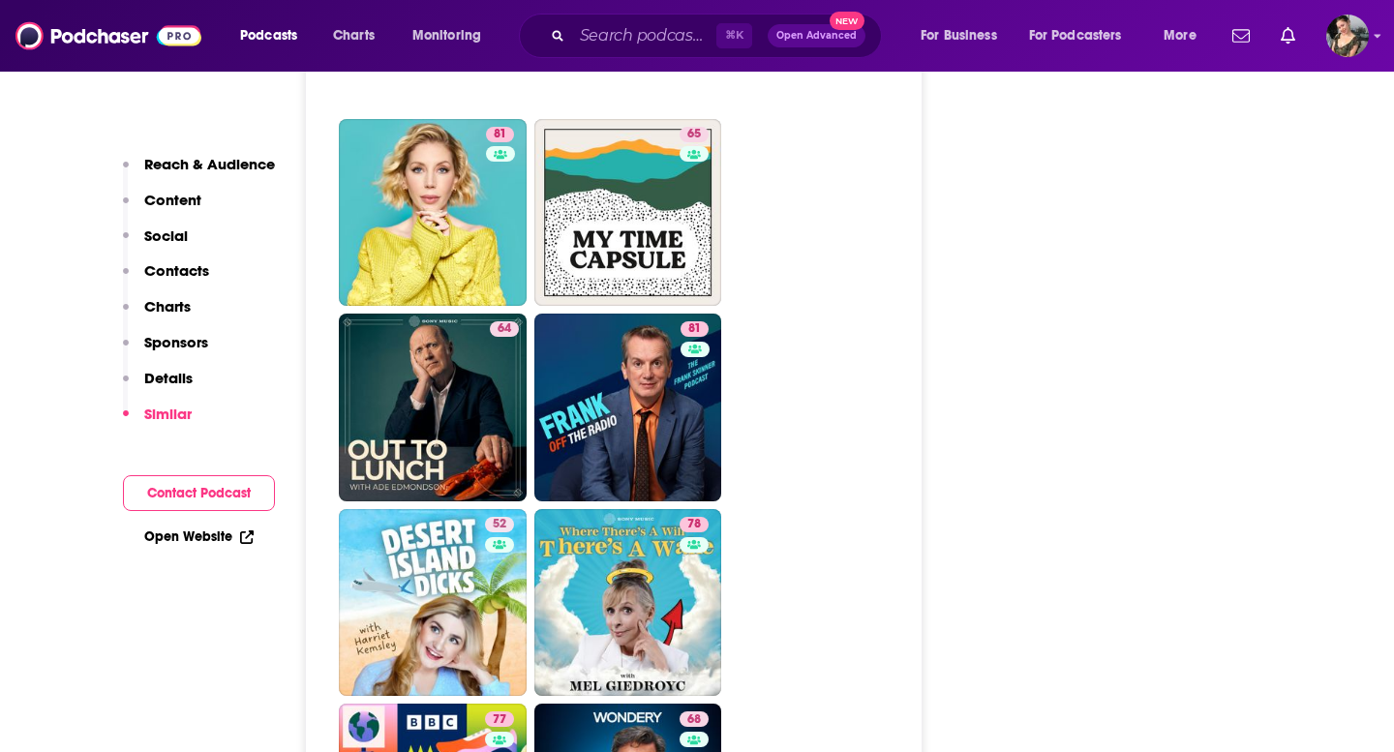
scroll to position [5162, 0]
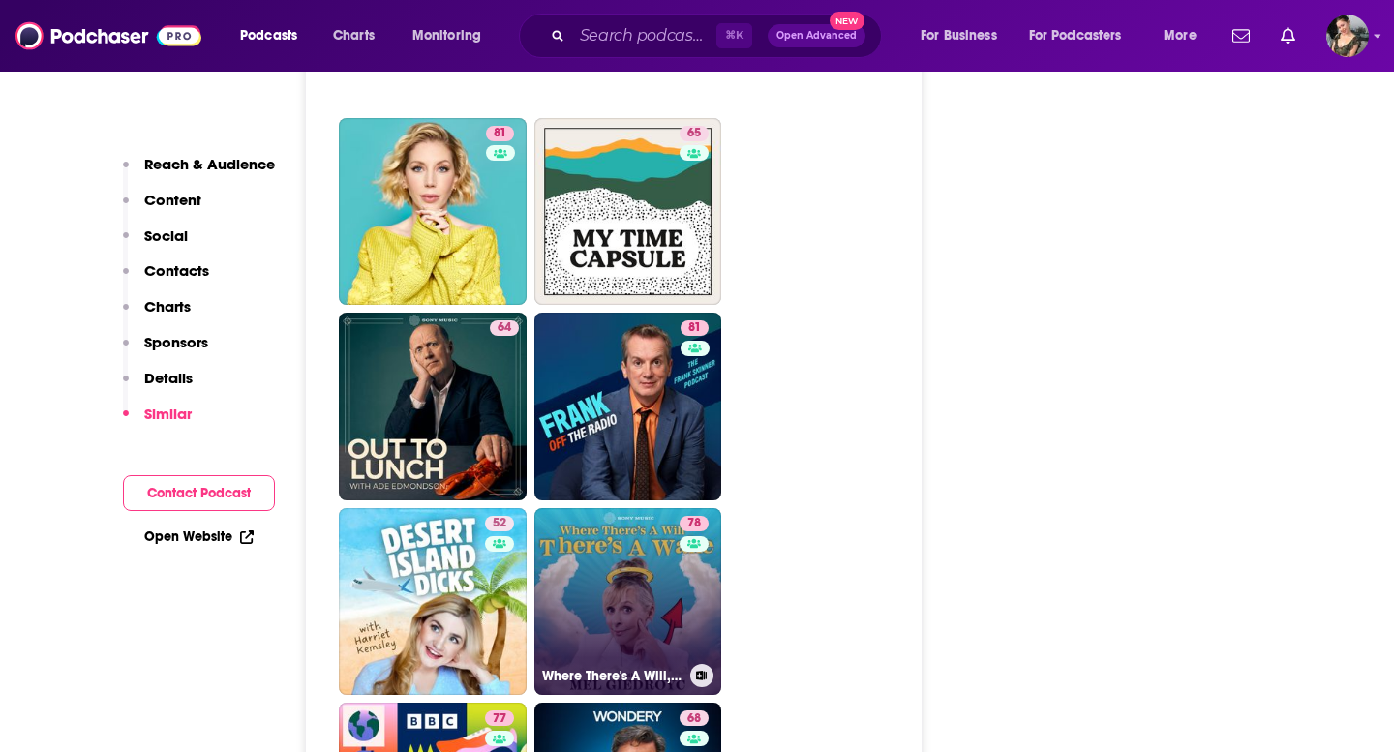
click at [577, 508] on link "78 Where There's A Will, There's A Wake" at bounding box center [628, 602] width 188 height 188
type input "[URL][DOMAIN_NAME]"
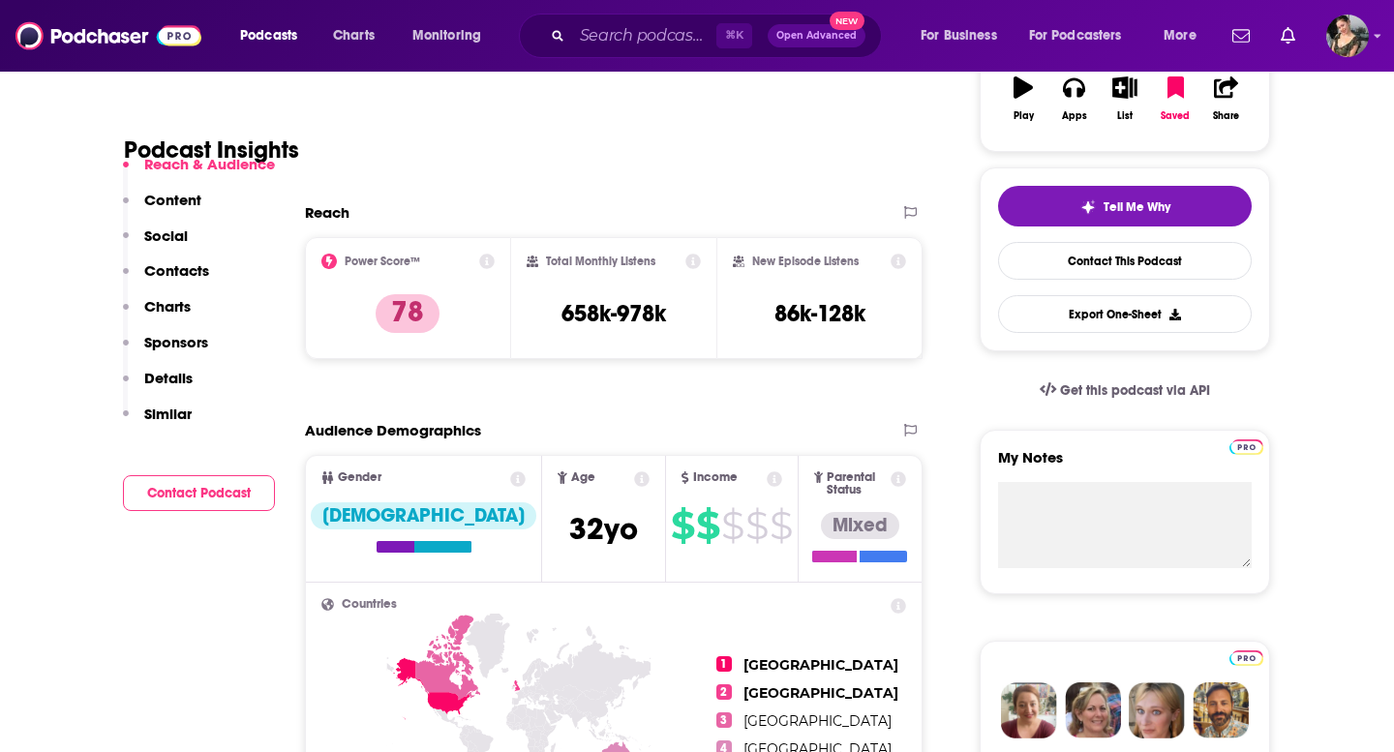
scroll to position [361, 0]
